Goal: Information Seeking & Learning: Learn about a topic

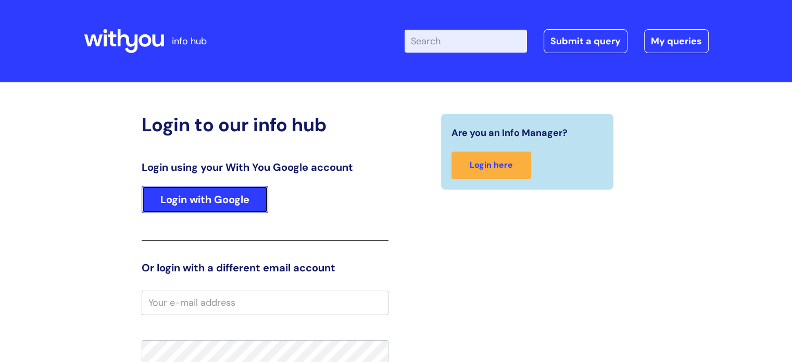
click at [228, 196] on link "Login with Google" at bounding box center [205, 199] width 127 height 27
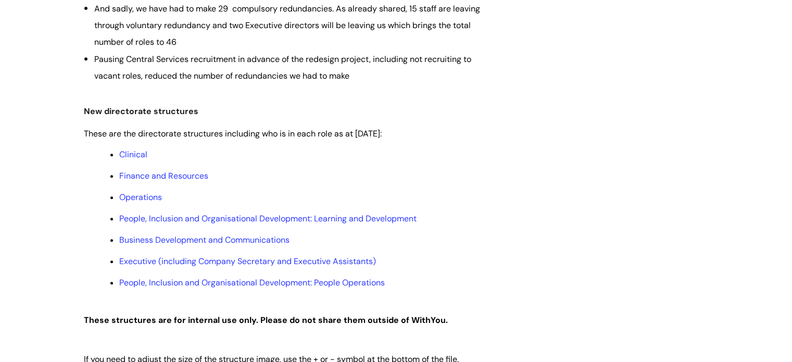
scroll to position [469, 0]
click at [232, 285] on link "People, Inclusion and Organisational Development: People Operations" at bounding box center [252, 281] width 266 height 11
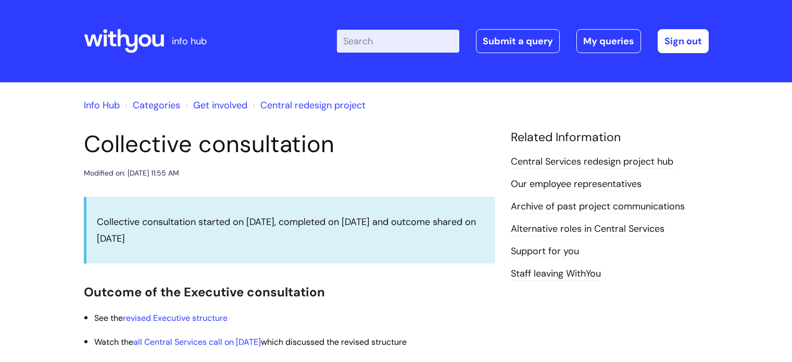
scroll to position [469, 0]
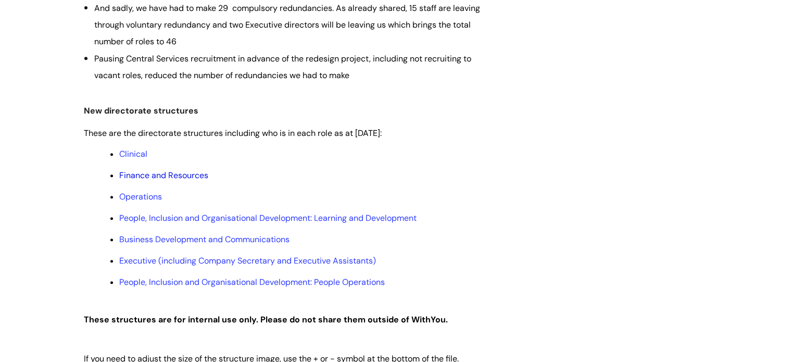
click at [134, 173] on link "Finance and Resources" at bounding box center [163, 175] width 89 height 11
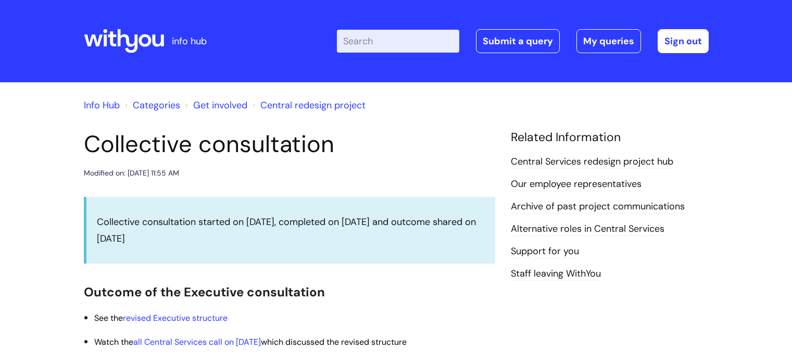
scroll to position [469, 0]
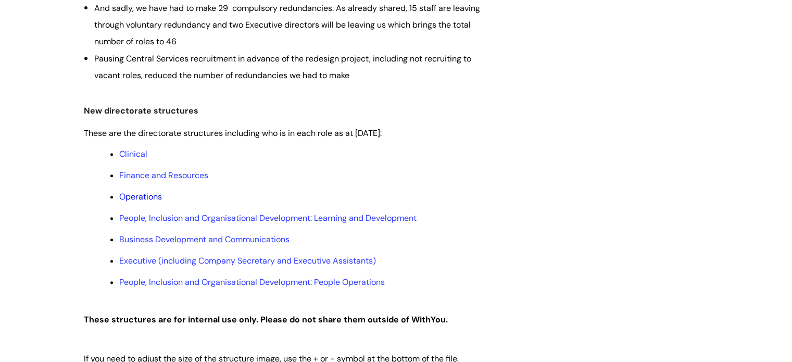
click at [137, 199] on link "Operations" at bounding box center [140, 196] width 43 height 11
